Goal: Task Accomplishment & Management: Manage account settings

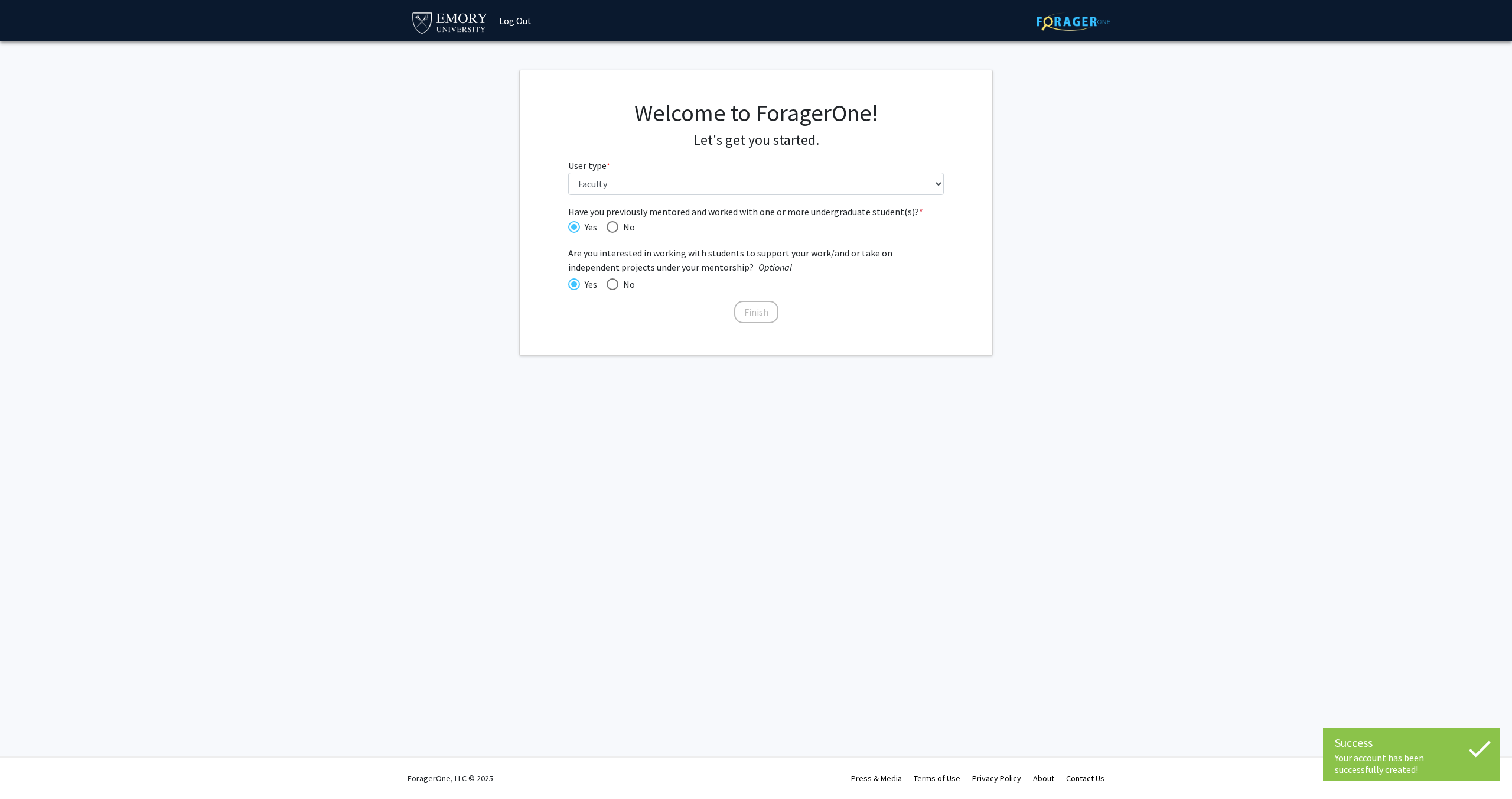
select select "5: faculty"
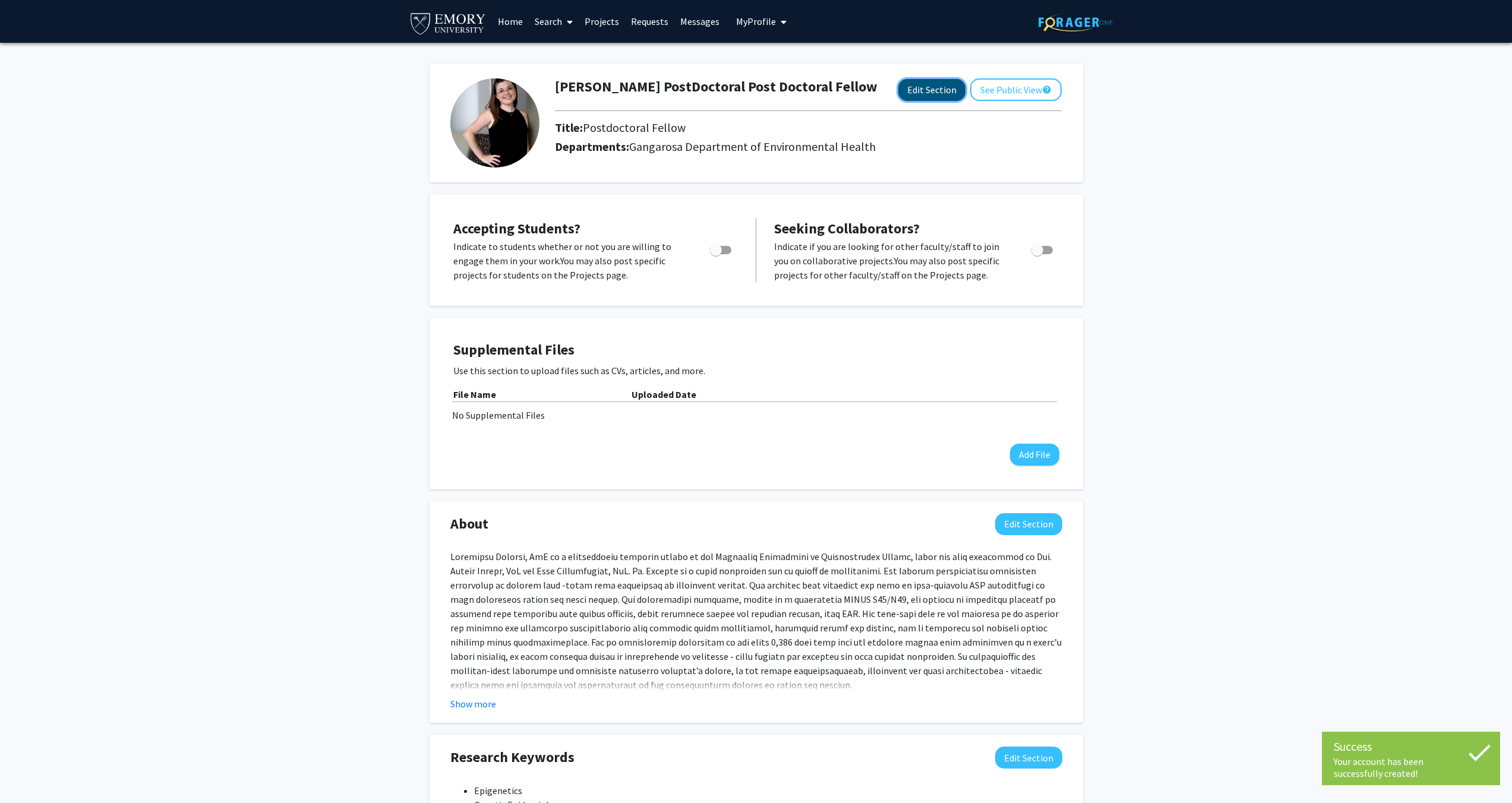
click at [912, 88] on button "Edit Section" at bounding box center [932, 90] width 67 height 22
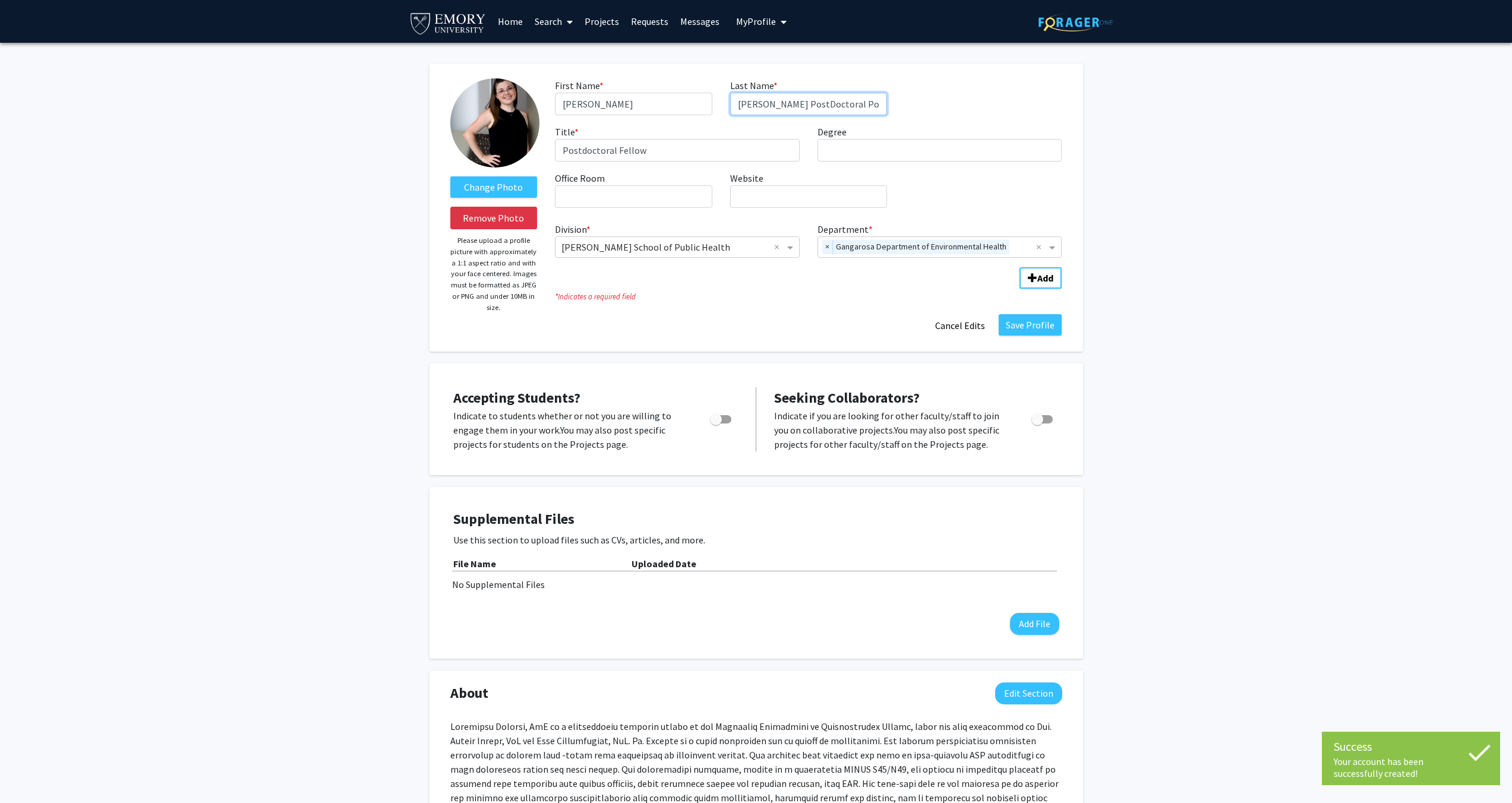
click at [779, 104] on input "[PERSON_NAME] PostDoctoral Post Doctoral Fellow" at bounding box center [809, 104] width 156 height 23
type input "[PERSON_NAME]"
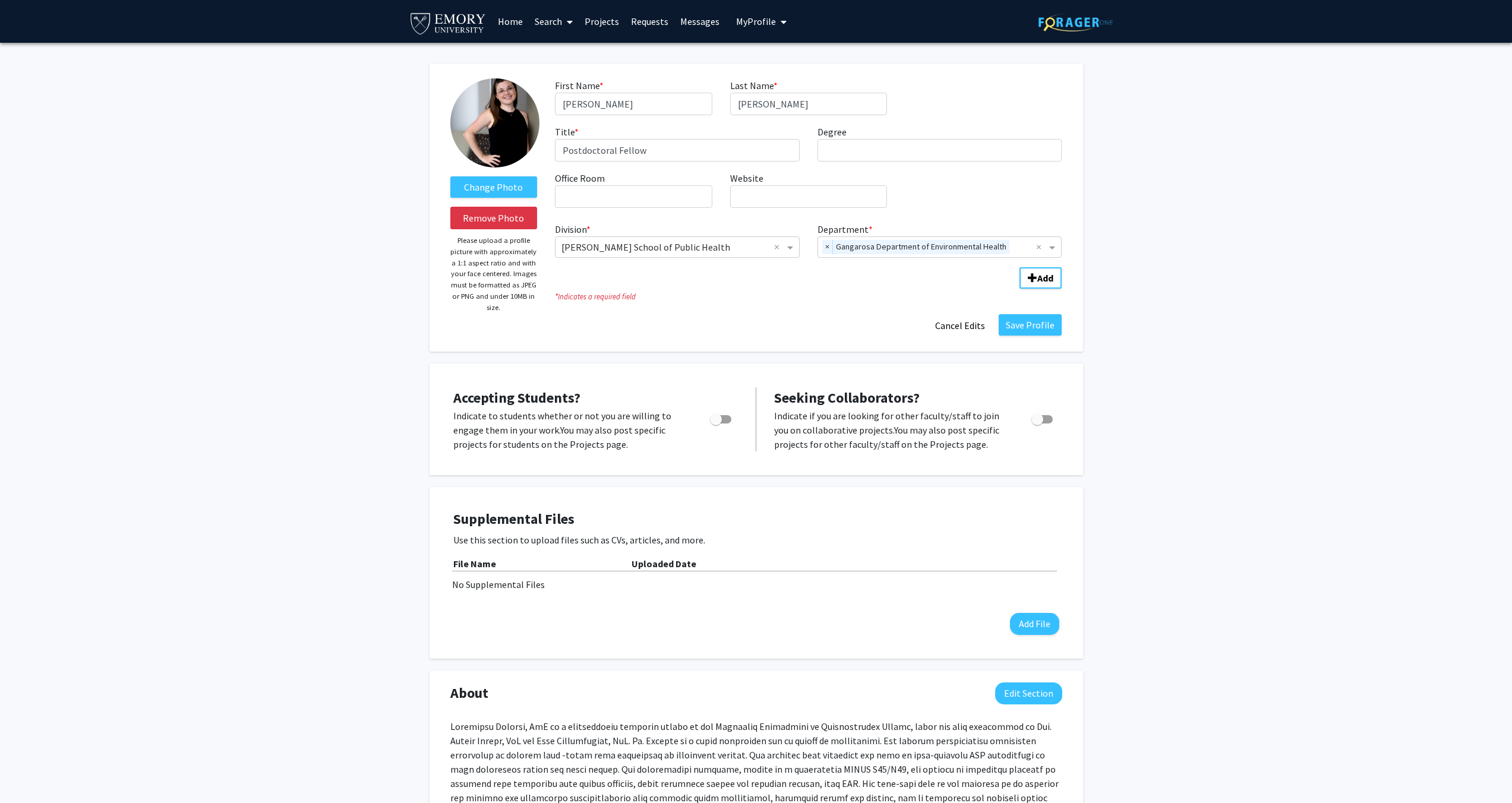
click at [933, 117] on div "First Name * required [PERSON_NAME] Last Name * required [PERSON_NAME] Title * …" at bounding box center [808, 147] width 525 height 139
click at [746, 146] on input "Postdoctoral Fellow" at bounding box center [677, 150] width 245 height 23
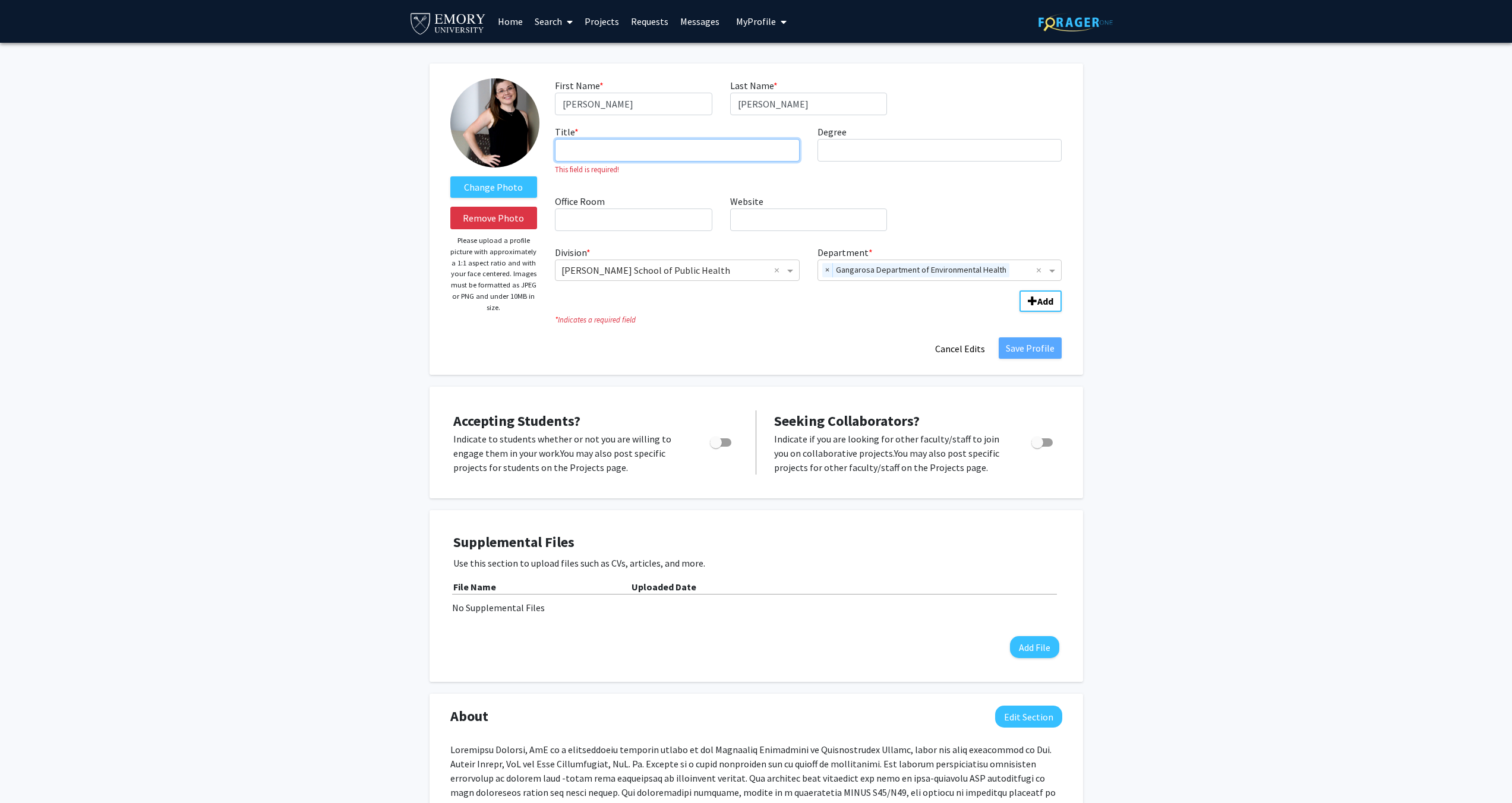
click at [703, 144] on input "Title * required" at bounding box center [677, 150] width 245 height 23
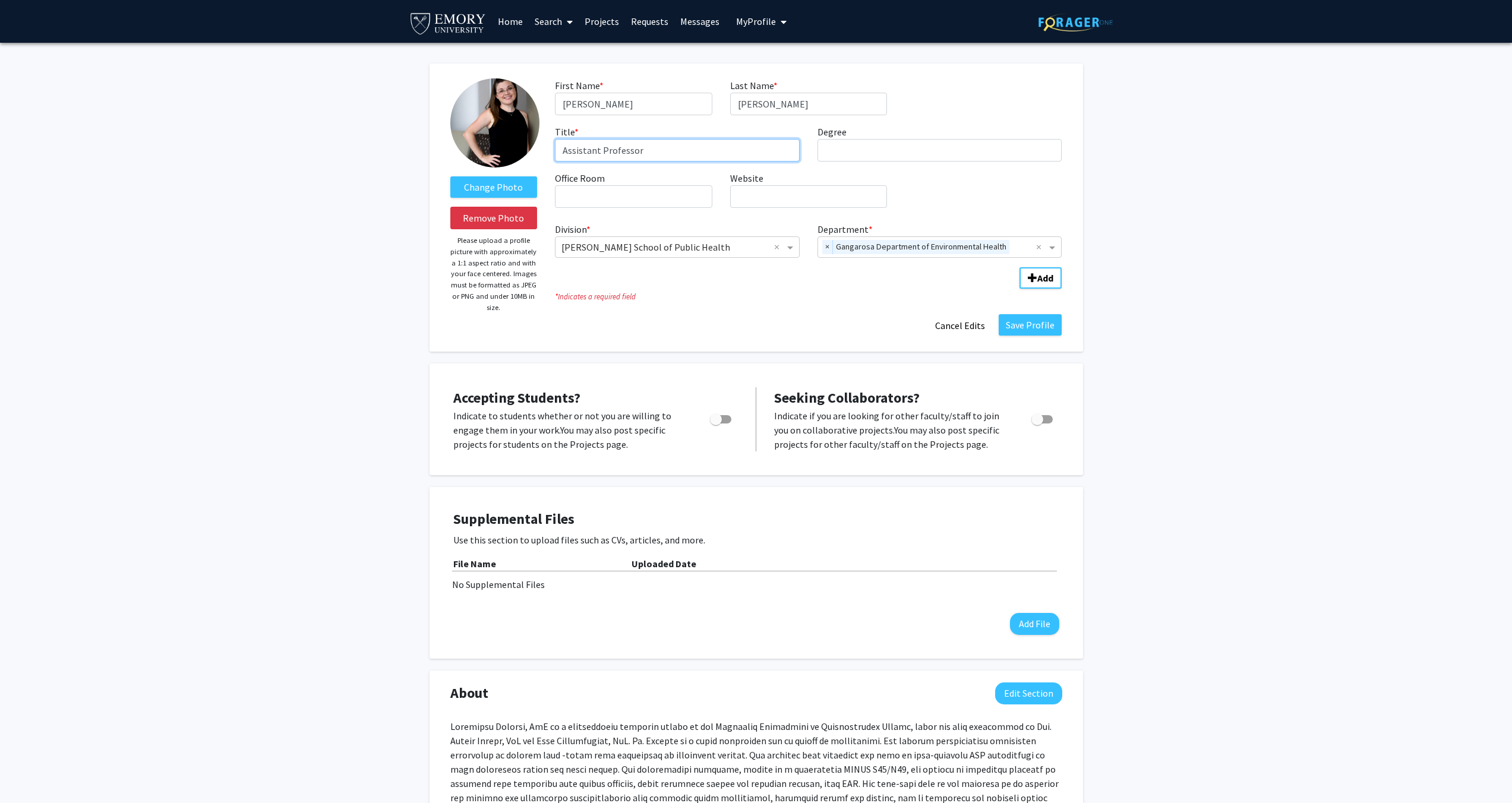
type input "Assistant Professor"
click at [832, 145] on input "Degree required" at bounding box center [940, 150] width 245 height 23
type input "PhD"
click at [672, 200] on input "Office Room required" at bounding box center [633, 196] width 156 height 23
type input "WMB 4307"
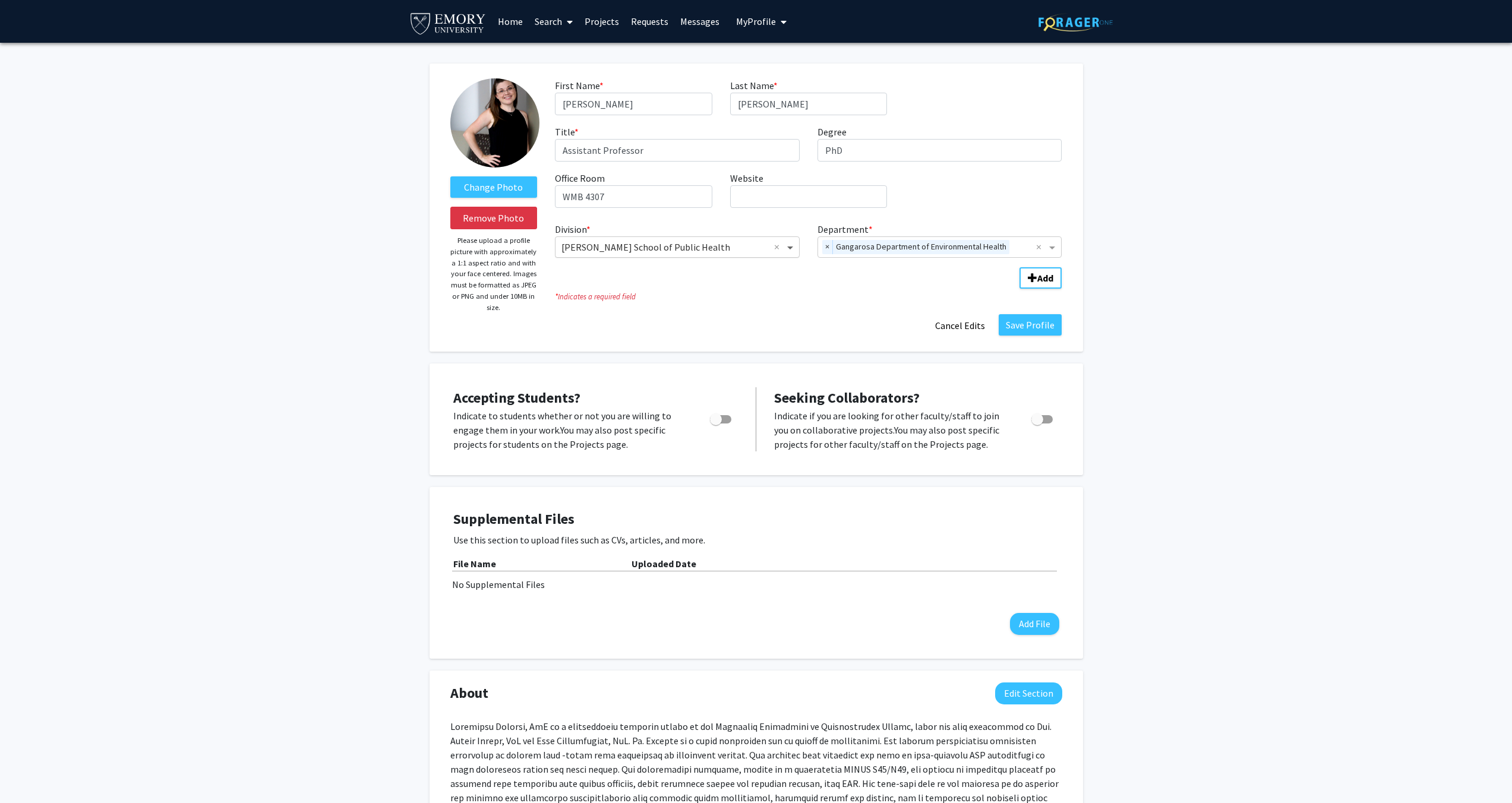
click at [792, 246] on span "Division" at bounding box center [791, 247] width 15 height 15
click at [710, 246] on input "Division" at bounding box center [665, 247] width 208 height 15
click at [660, 247] on input "Division" at bounding box center [665, 247] width 208 height 15
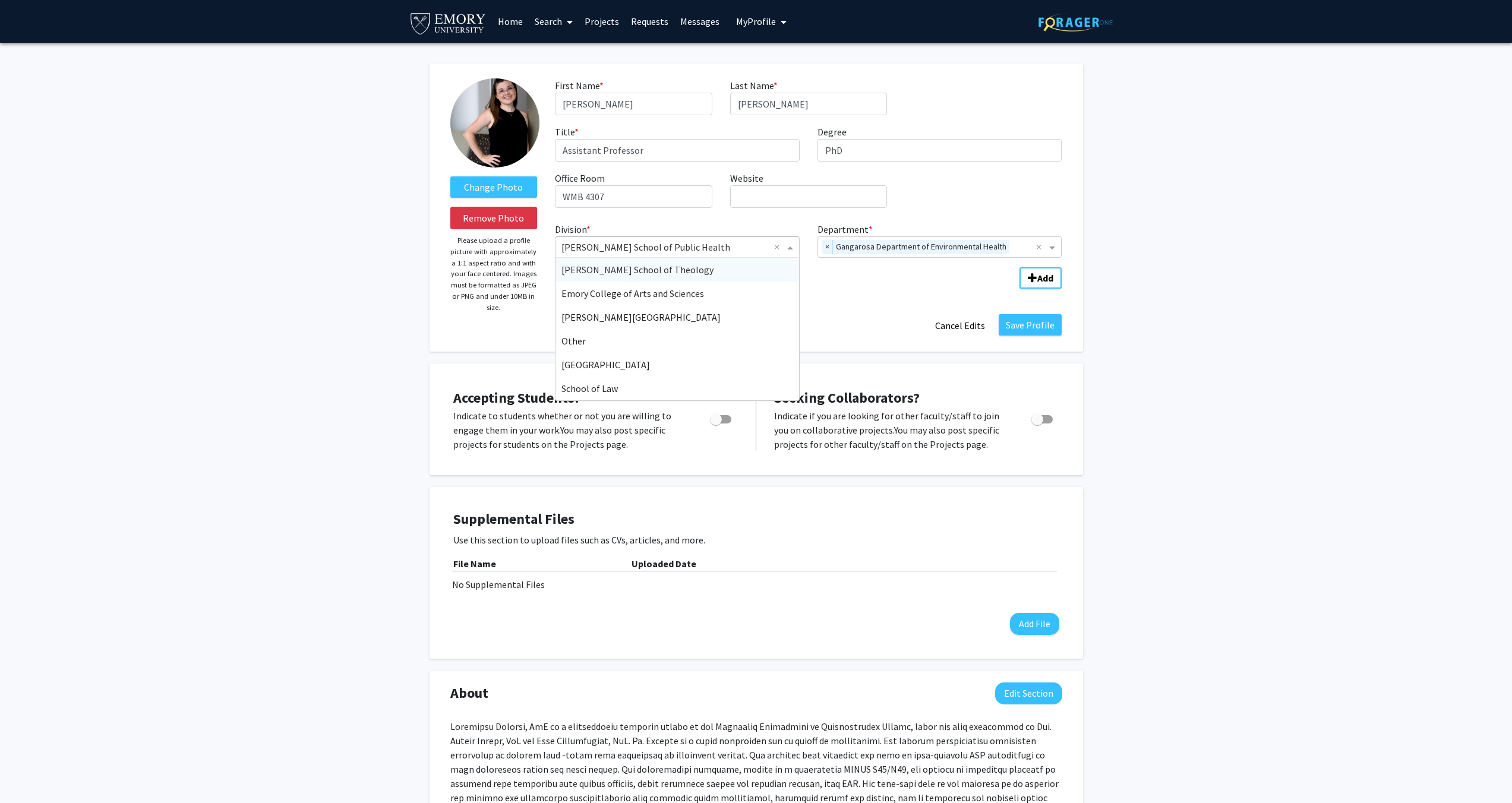
click at [660, 247] on input "Division" at bounding box center [665, 247] width 208 height 15
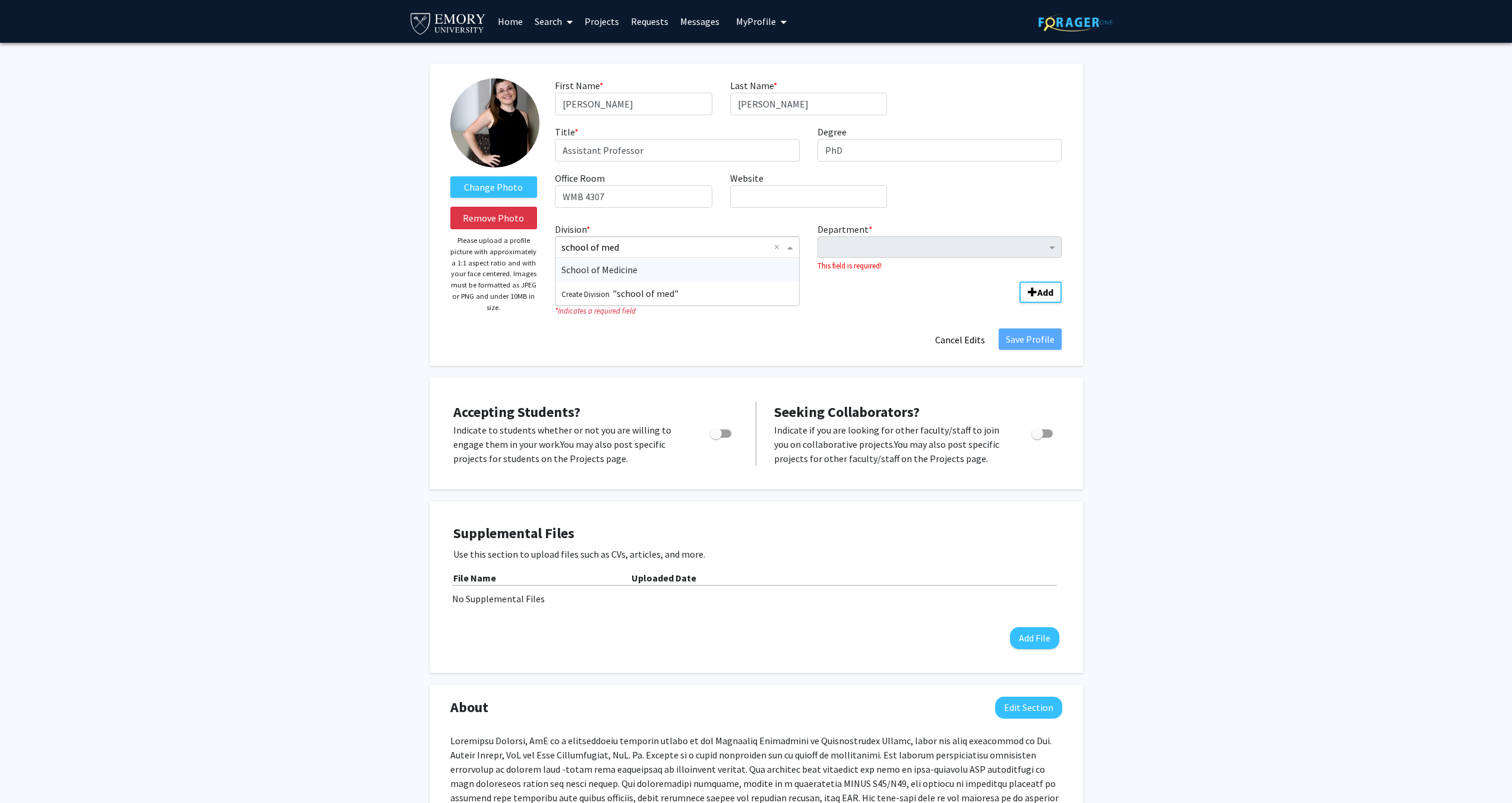
click at [658, 247] on input "school of med" at bounding box center [665, 247] width 208 height 15
click at [658, 248] on input "school of med" at bounding box center [665, 247] width 208 height 15
type input "g"
type input "school of me"
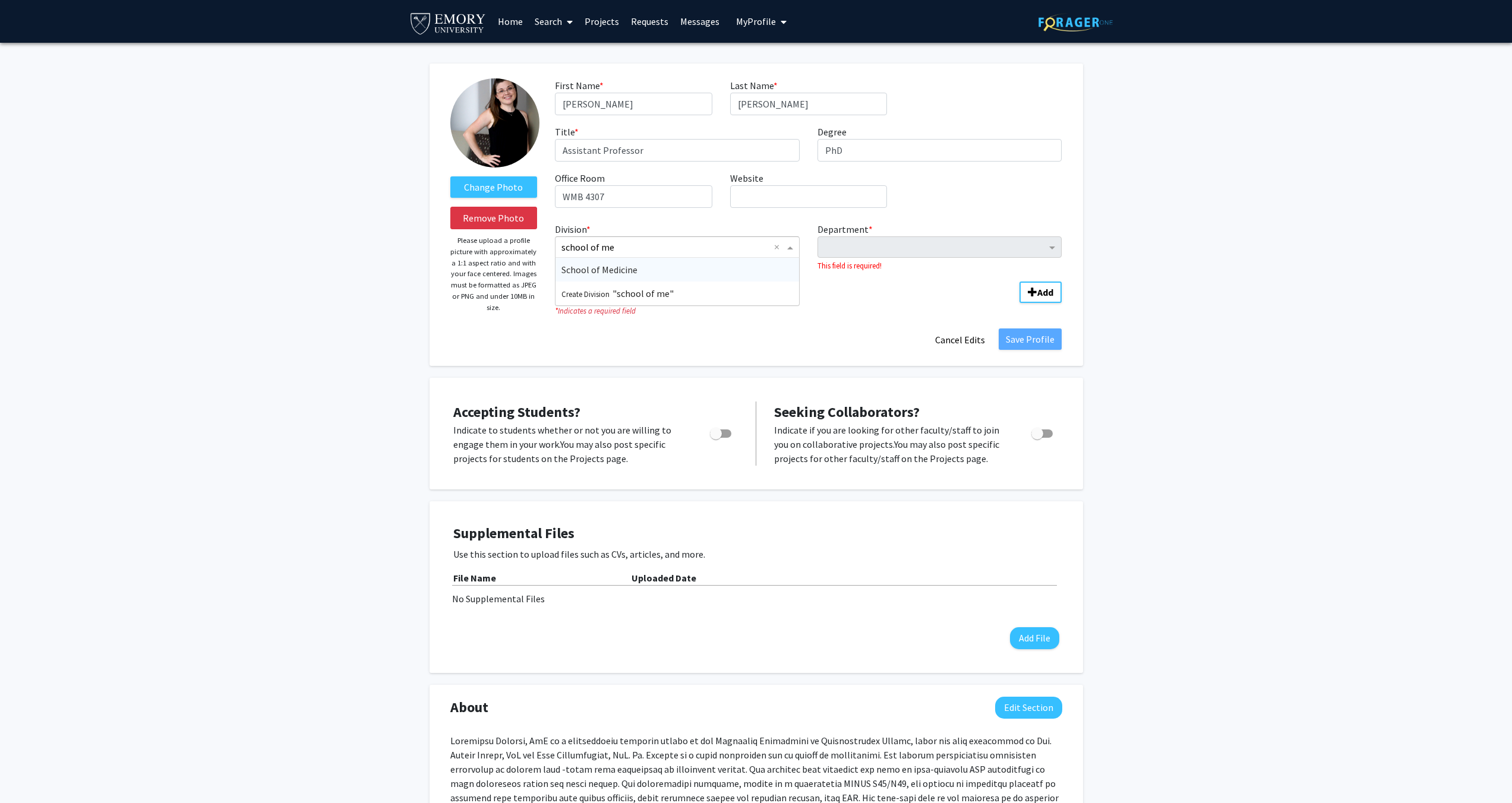
click at [620, 268] on span "School of Medicine" at bounding box center [600, 269] width 76 height 12
click at [861, 249] on input "Department" at bounding box center [935, 247] width 223 height 15
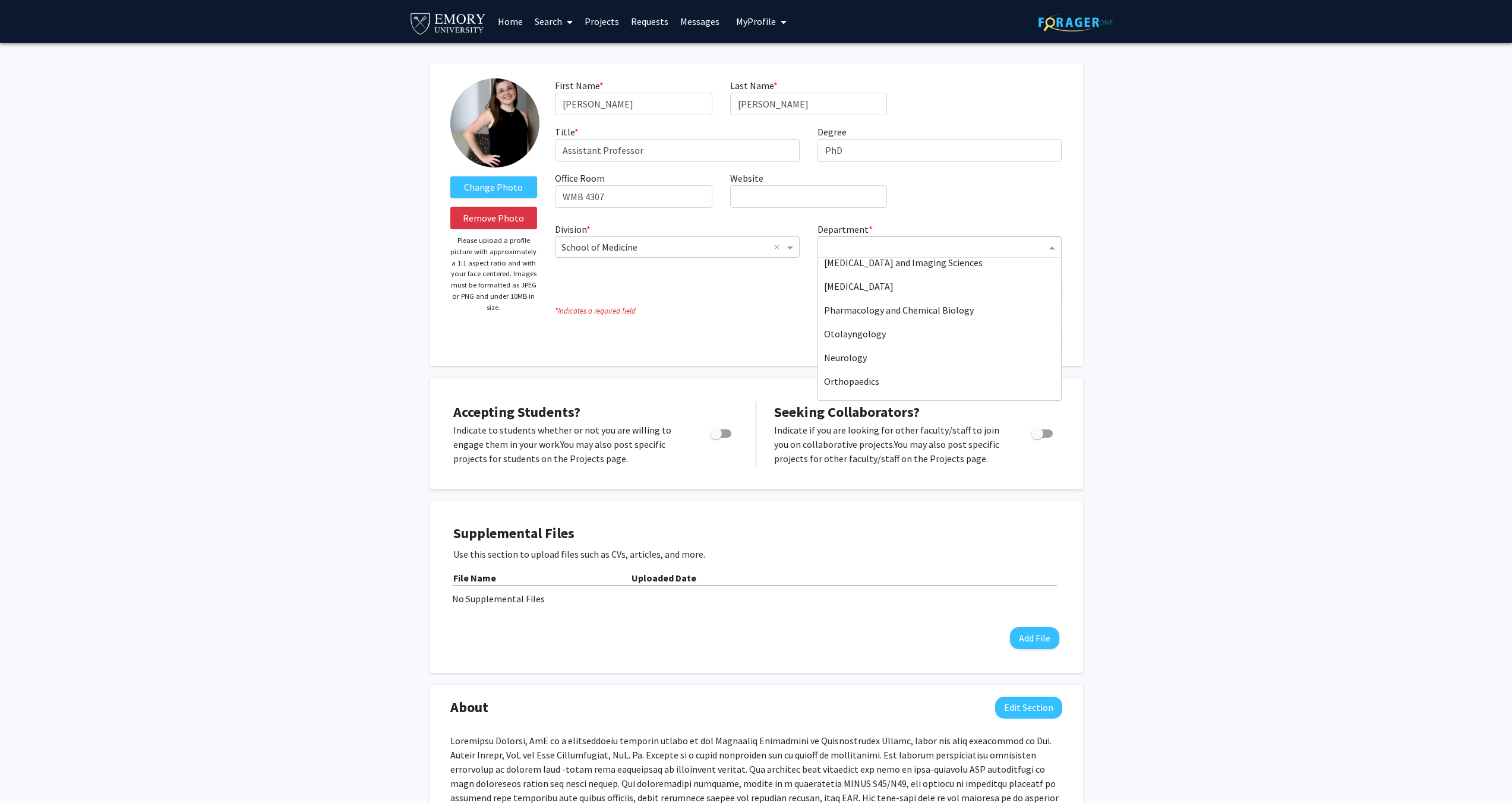
scroll to position [369, 0]
click at [877, 282] on span "Gynecology & Obstetrics" at bounding box center [874, 280] width 100 height 12
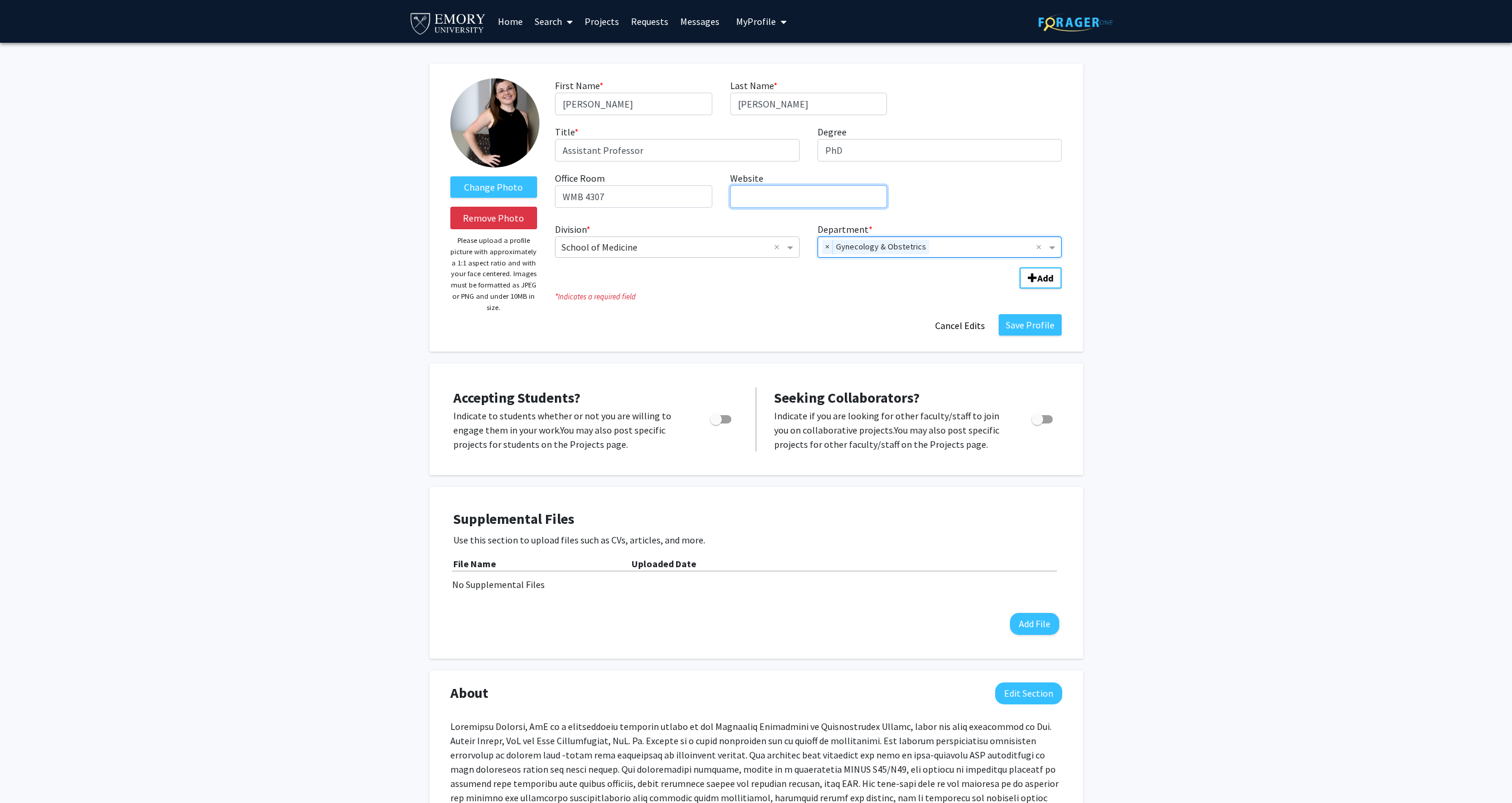
click at [797, 202] on input "Website required" at bounding box center [809, 196] width 156 height 23
paste input "[URL][DOMAIN_NAME][PERSON_NAME]"
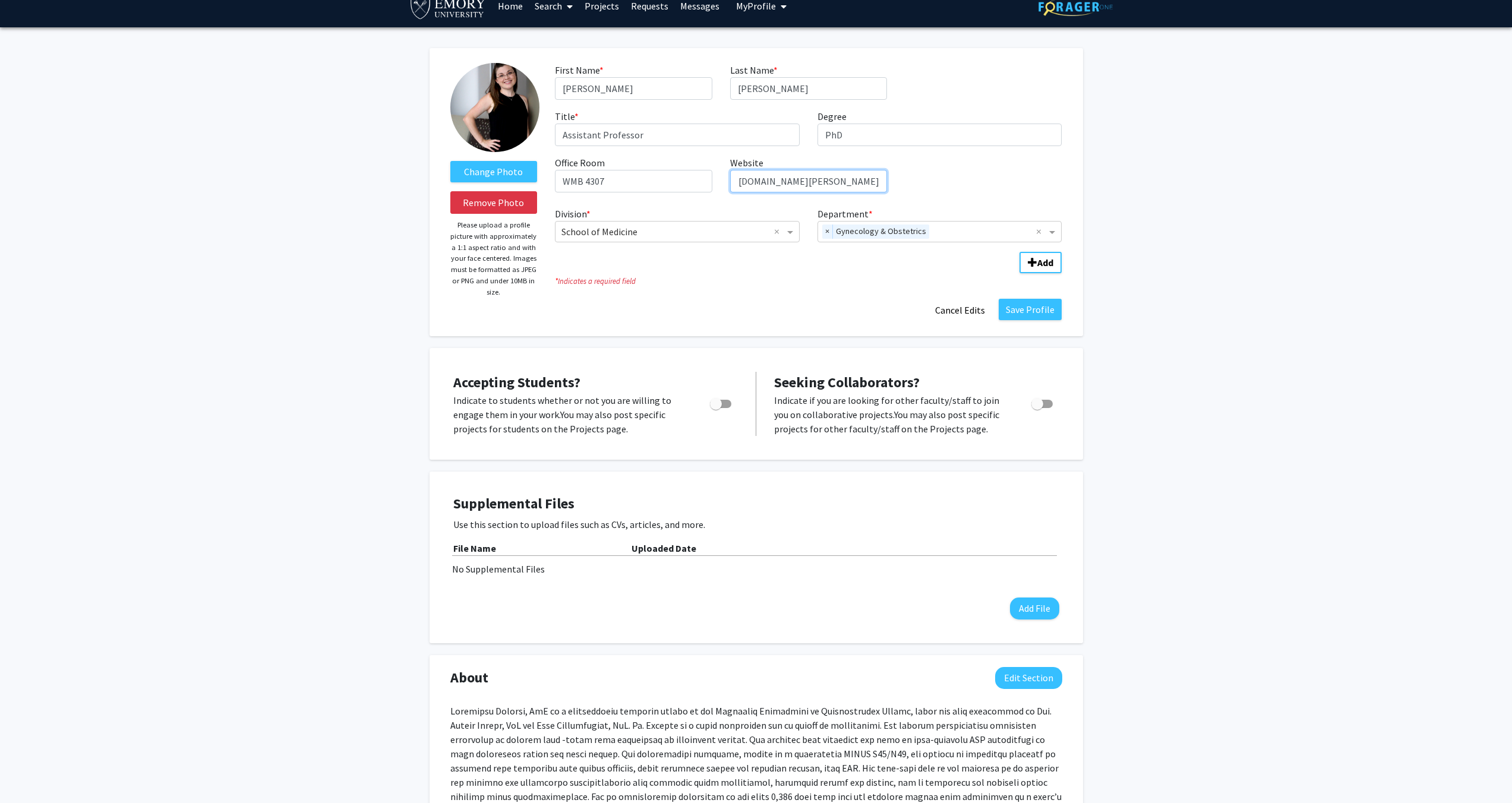
scroll to position [26, 0]
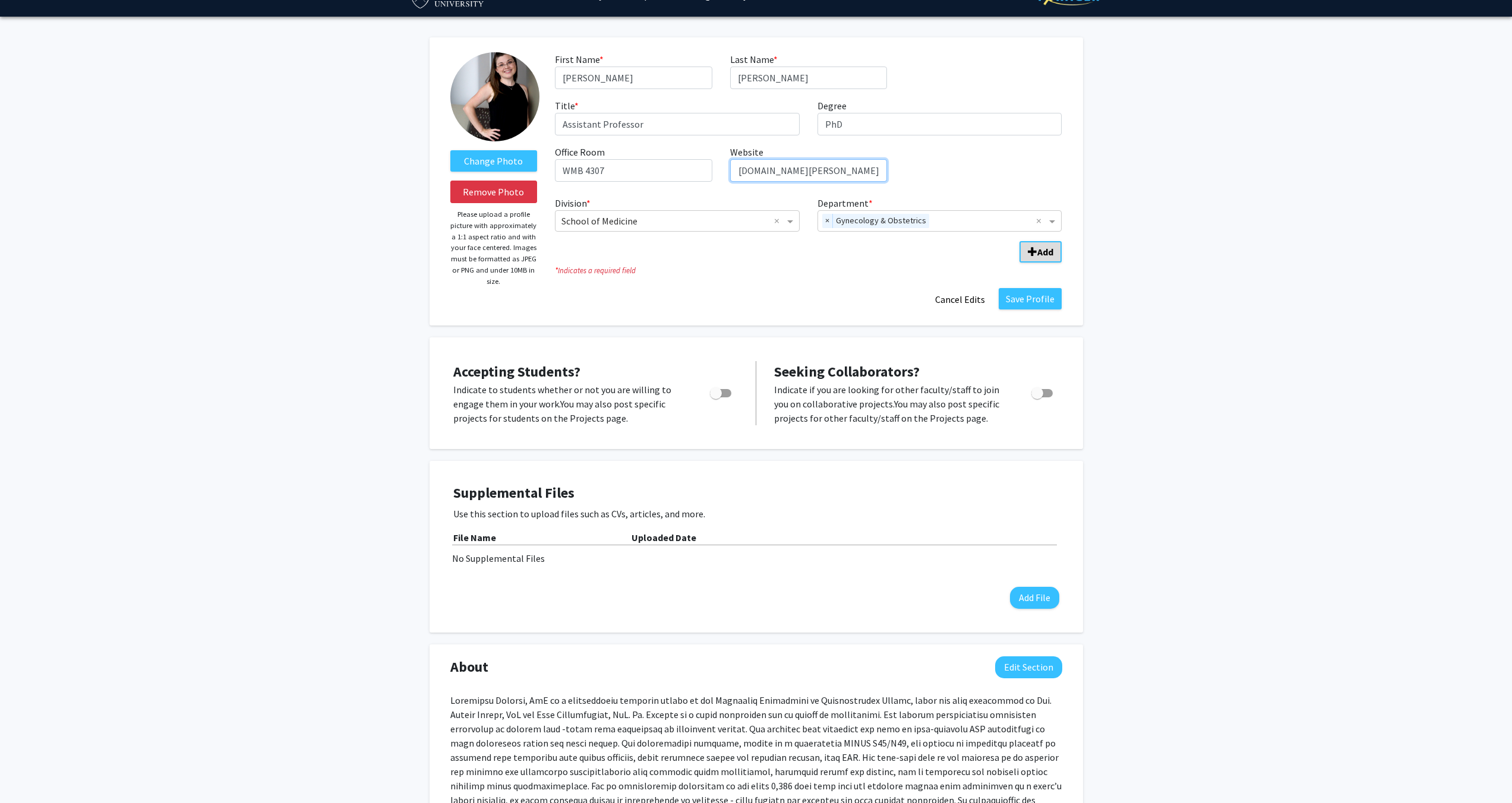
type input "[URL][DOMAIN_NAME][PERSON_NAME]"
click at [1036, 253] on span "Add Division/Department" at bounding box center [1033, 252] width 9 height 9
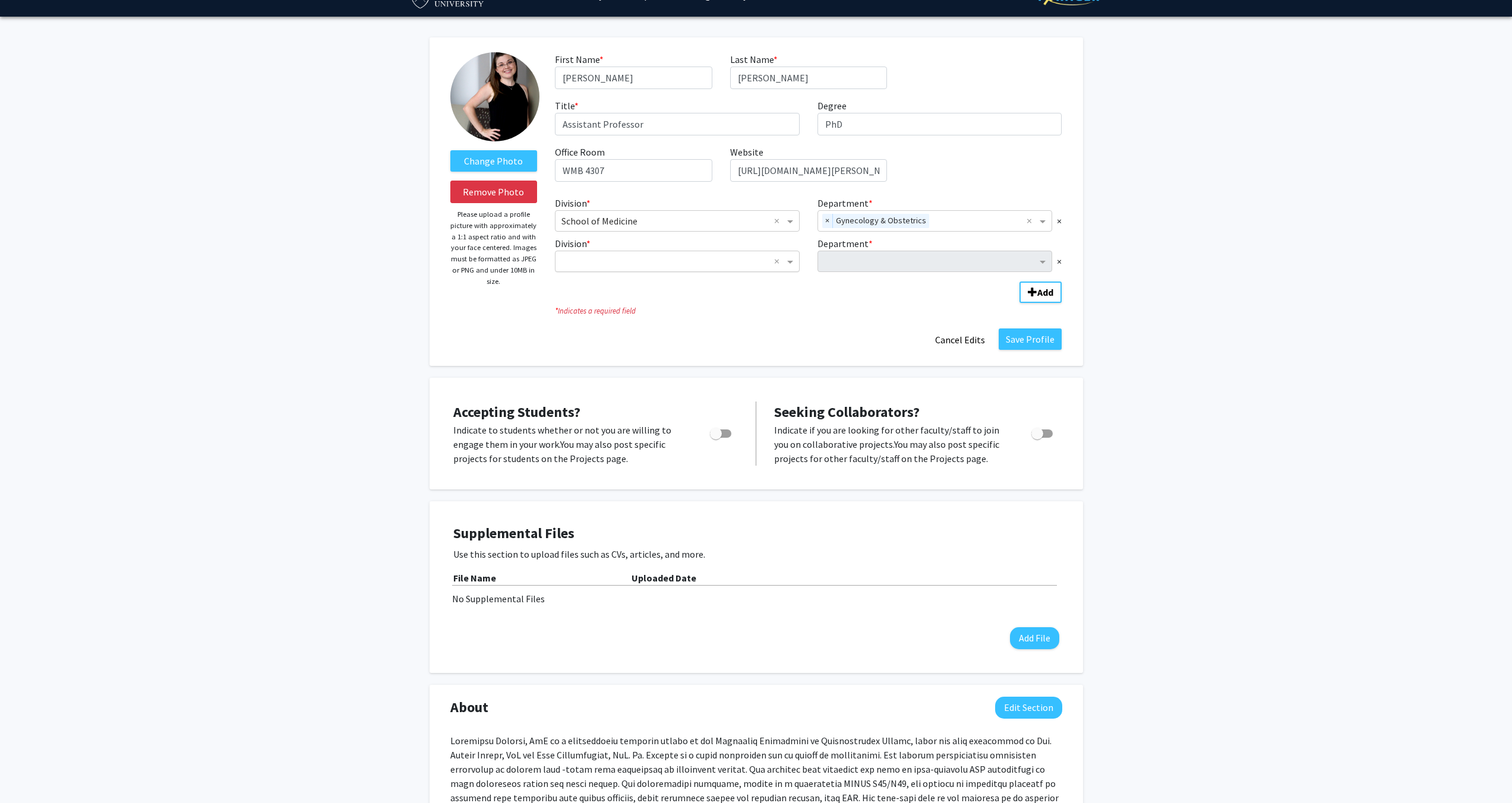
click at [720, 263] on input "Division" at bounding box center [665, 262] width 208 height 15
type input "school of medi"
click at [610, 279] on span "School of Medicine" at bounding box center [600, 284] width 76 height 12
click at [882, 262] on input "Department" at bounding box center [931, 262] width 213 height 15
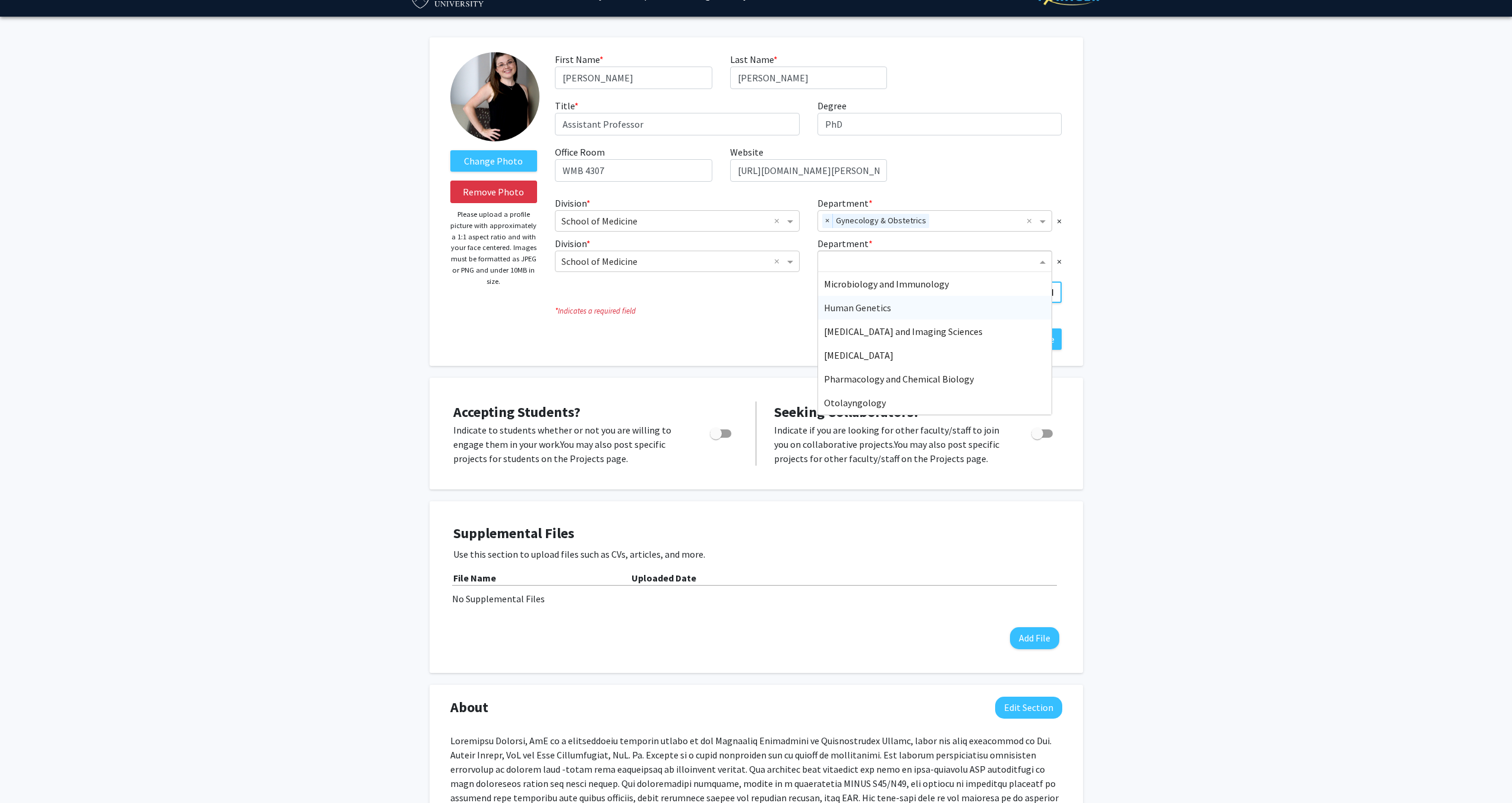
click at [876, 311] on span "Human Genetics" at bounding box center [858, 307] width 67 height 12
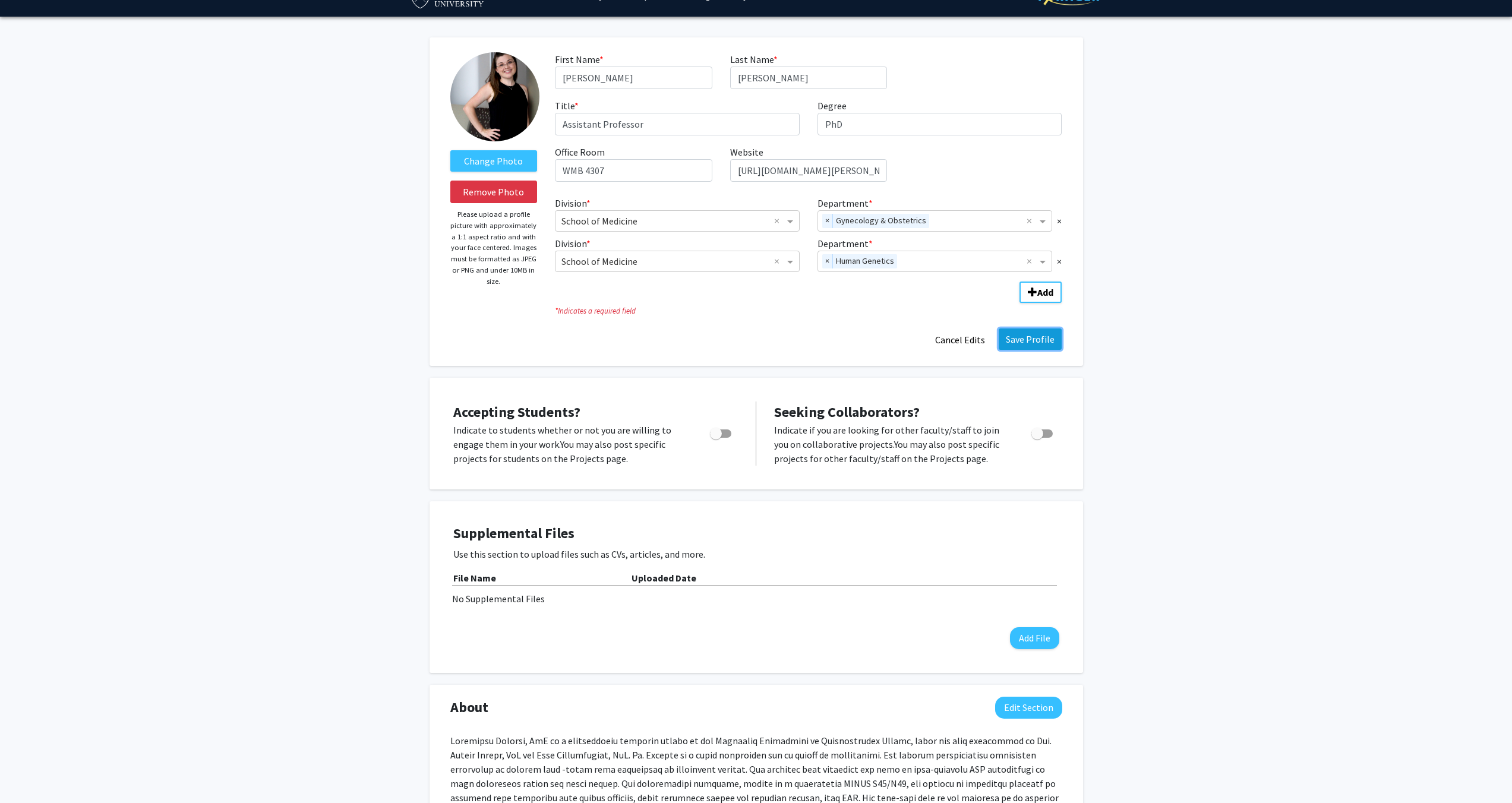
click at [1033, 339] on button "Save Profile" at bounding box center [1030, 339] width 63 height 22
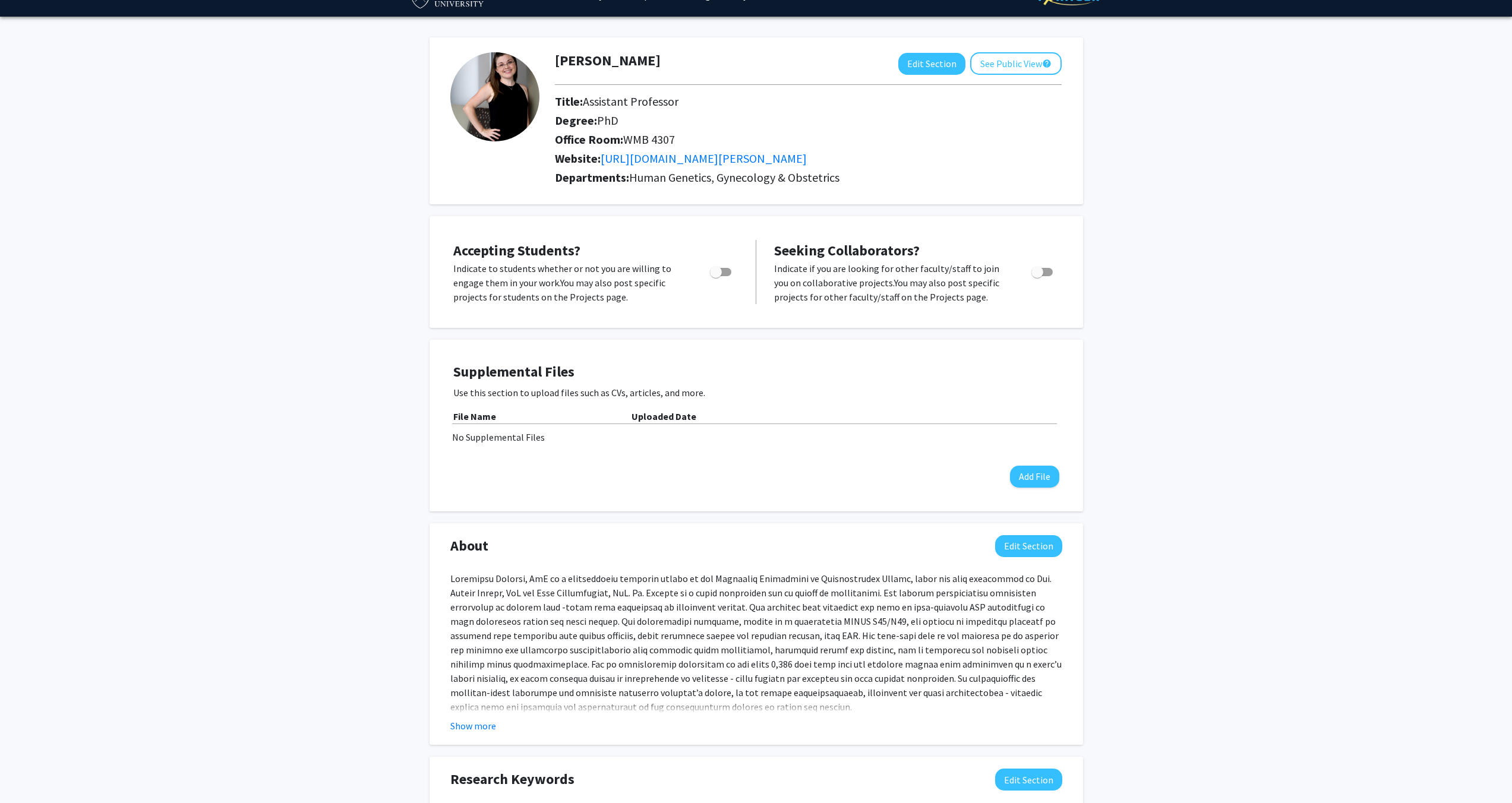
click at [717, 278] on span "Toggle" at bounding box center [715, 272] width 12 height 12
click at [716, 276] on input "Would you like to permit student requests?" at bounding box center [715, 276] width 1 height 1
checkbox input "true"
click at [1043, 276] on span "Toggle" at bounding box center [1043, 272] width 22 height 8
click at [1037, 276] on input "Toggle" at bounding box center [1037, 276] width 1 height 1
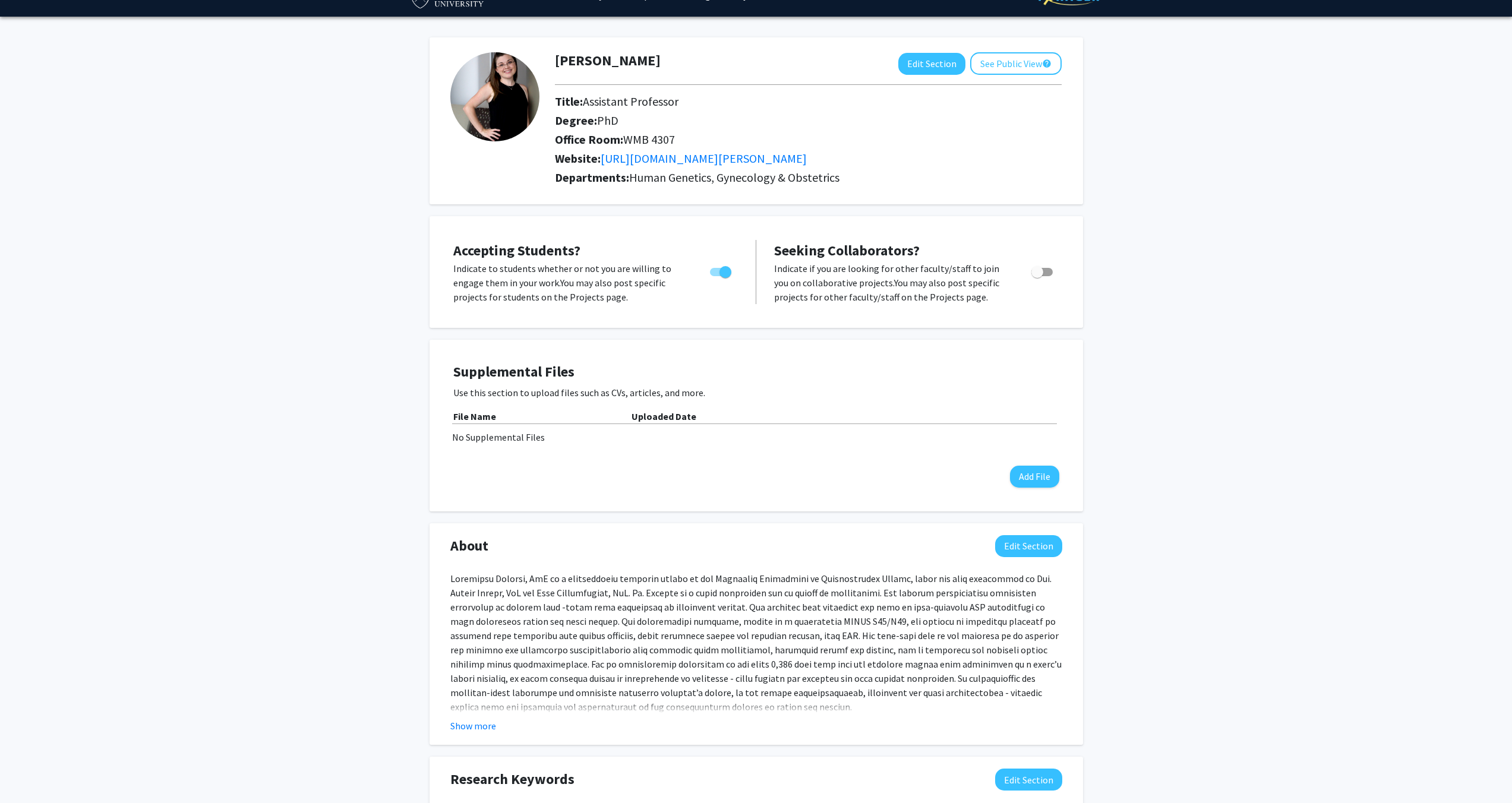
checkbox input "true"
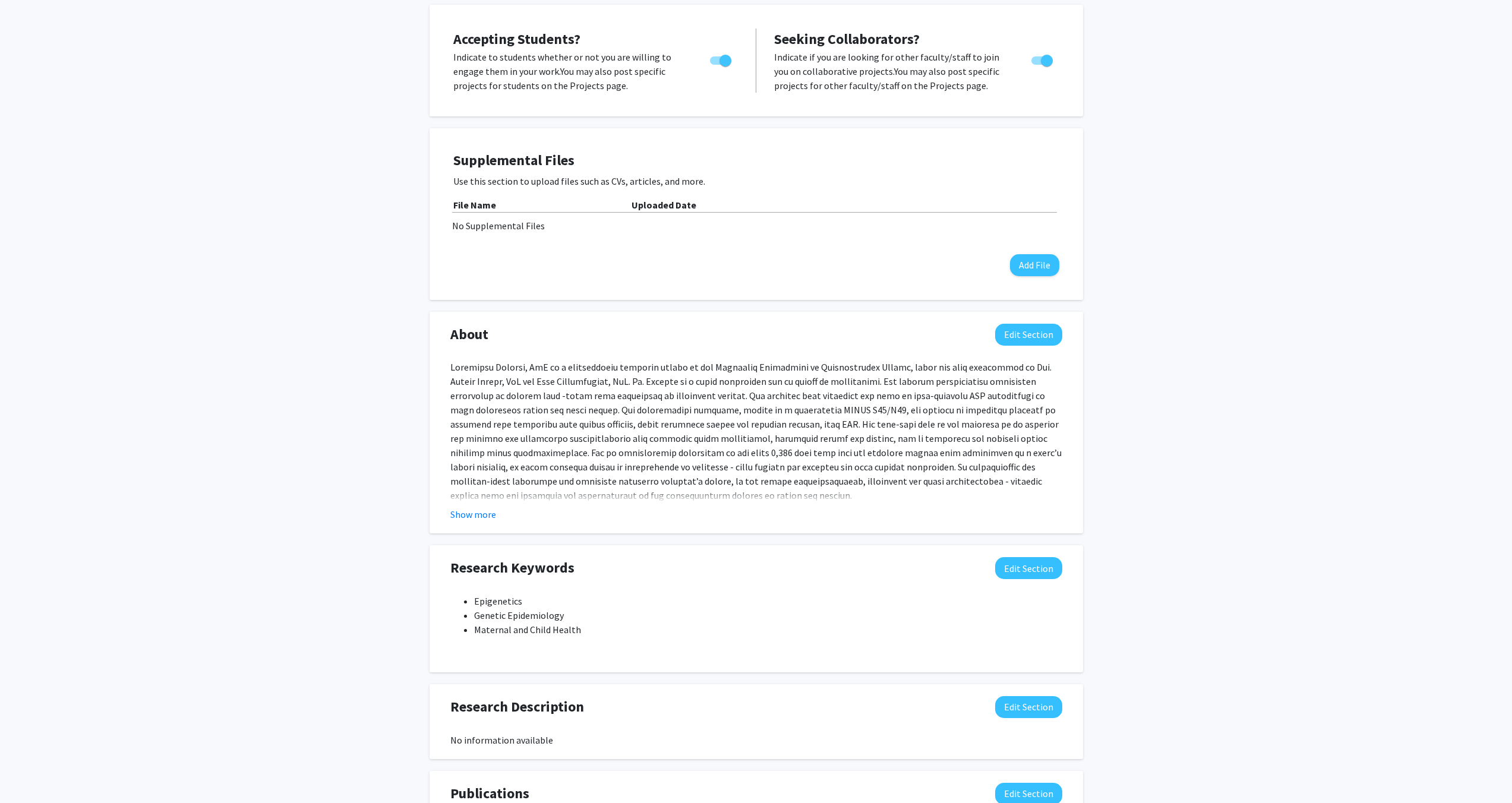
scroll to position [242, 0]
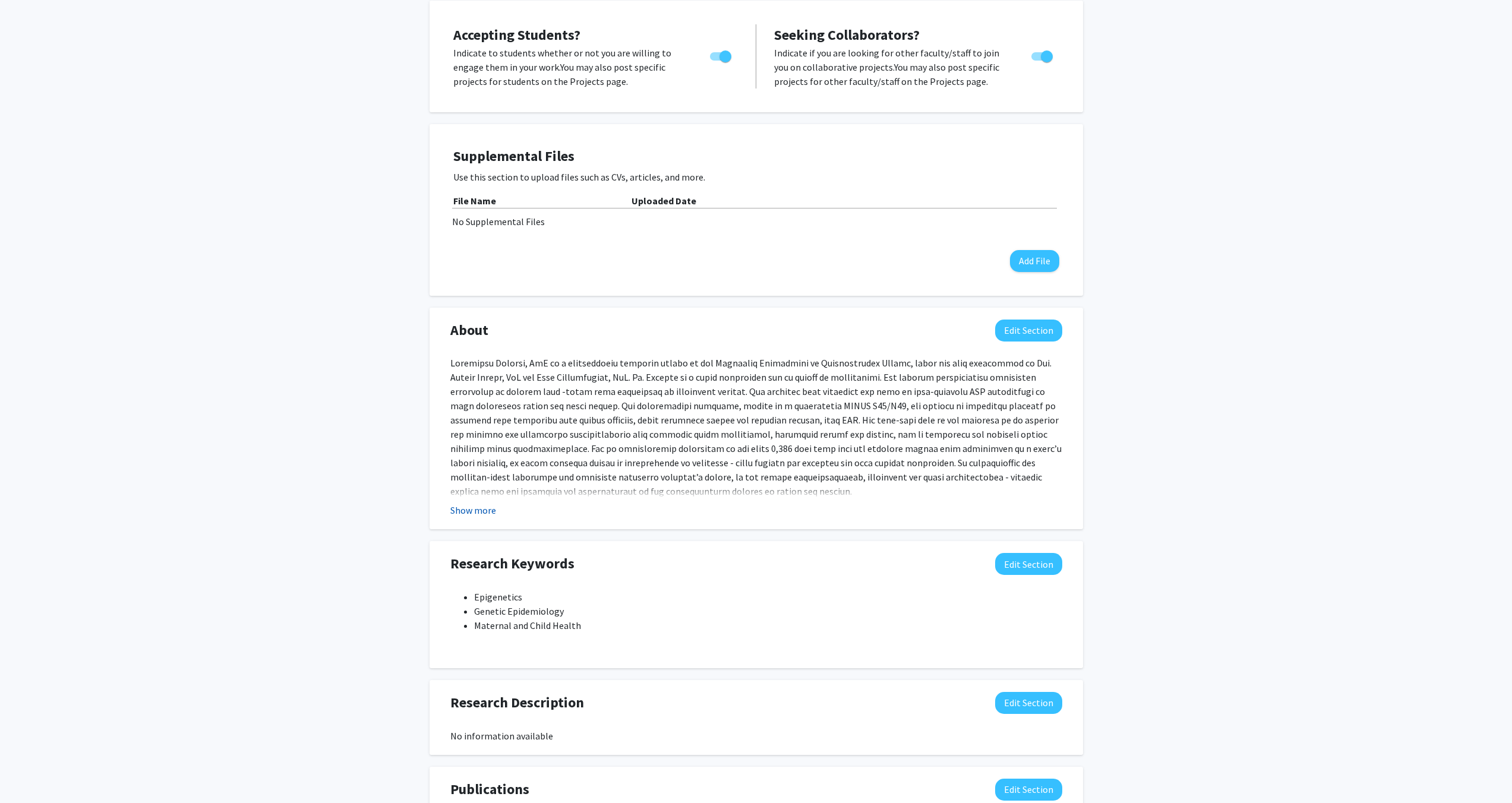
click at [465, 517] on button "Show more" at bounding box center [473, 510] width 45 height 15
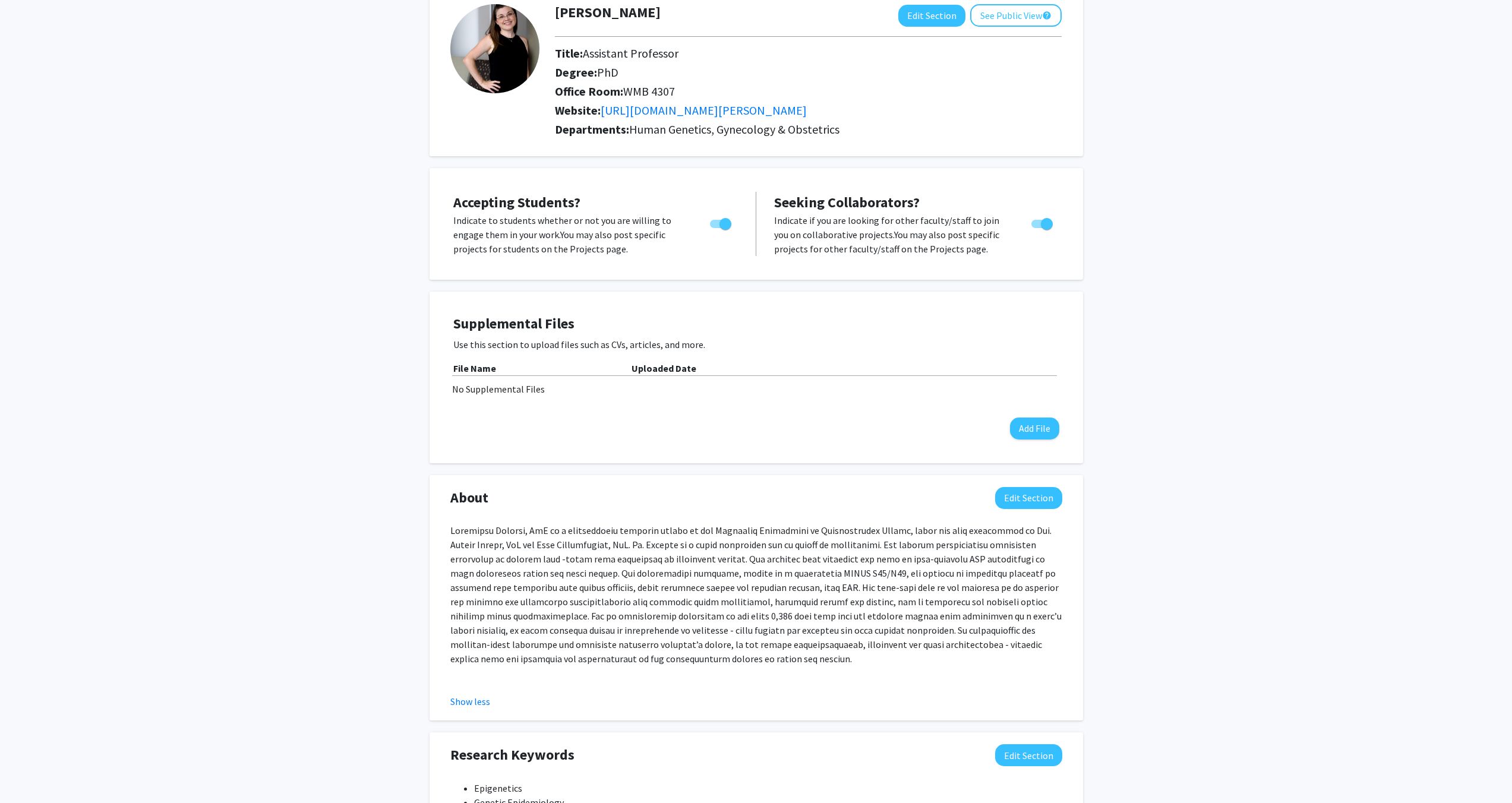
scroll to position [0, 0]
